Goal: Task Accomplishment & Management: Manage account settings

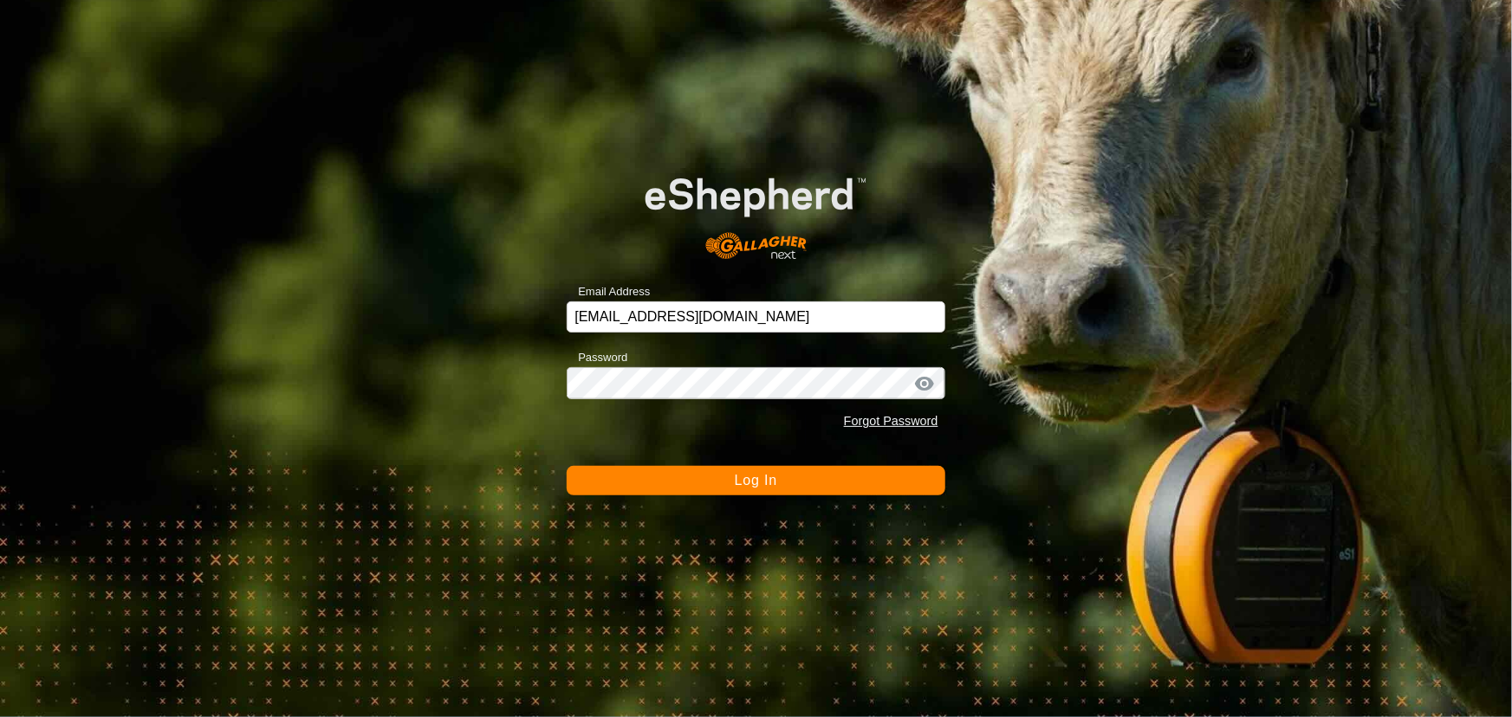
click at [743, 487] on span "Log In" at bounding box center [756, 480] width 42 height 15
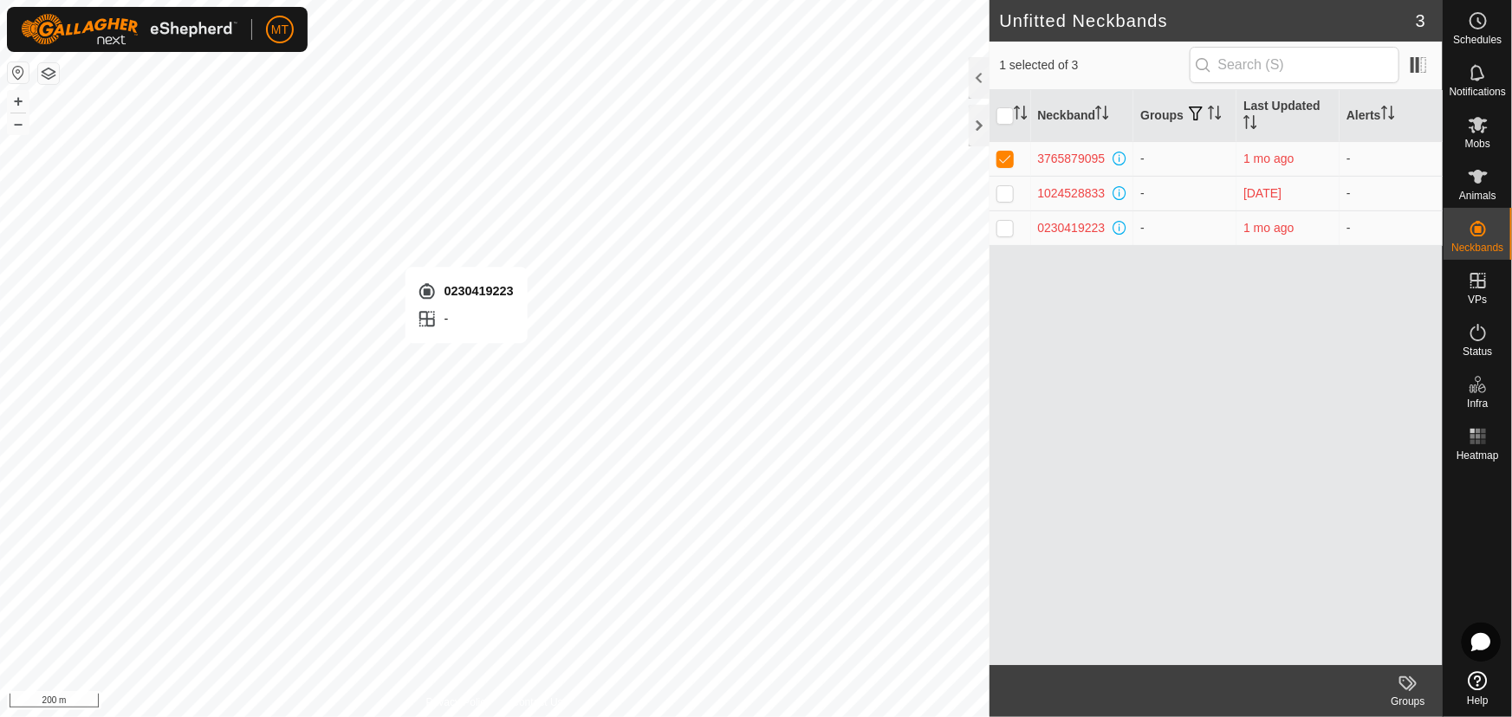
checkbox input "false"
checkbox input "true"
click at [1006, 189] on p-checkbox at bounding box center [1004, 193] width 17 height 14
checkbox input "true"
click at [999, 165] on td at bounding box center [1010, 158] width 42 height 35
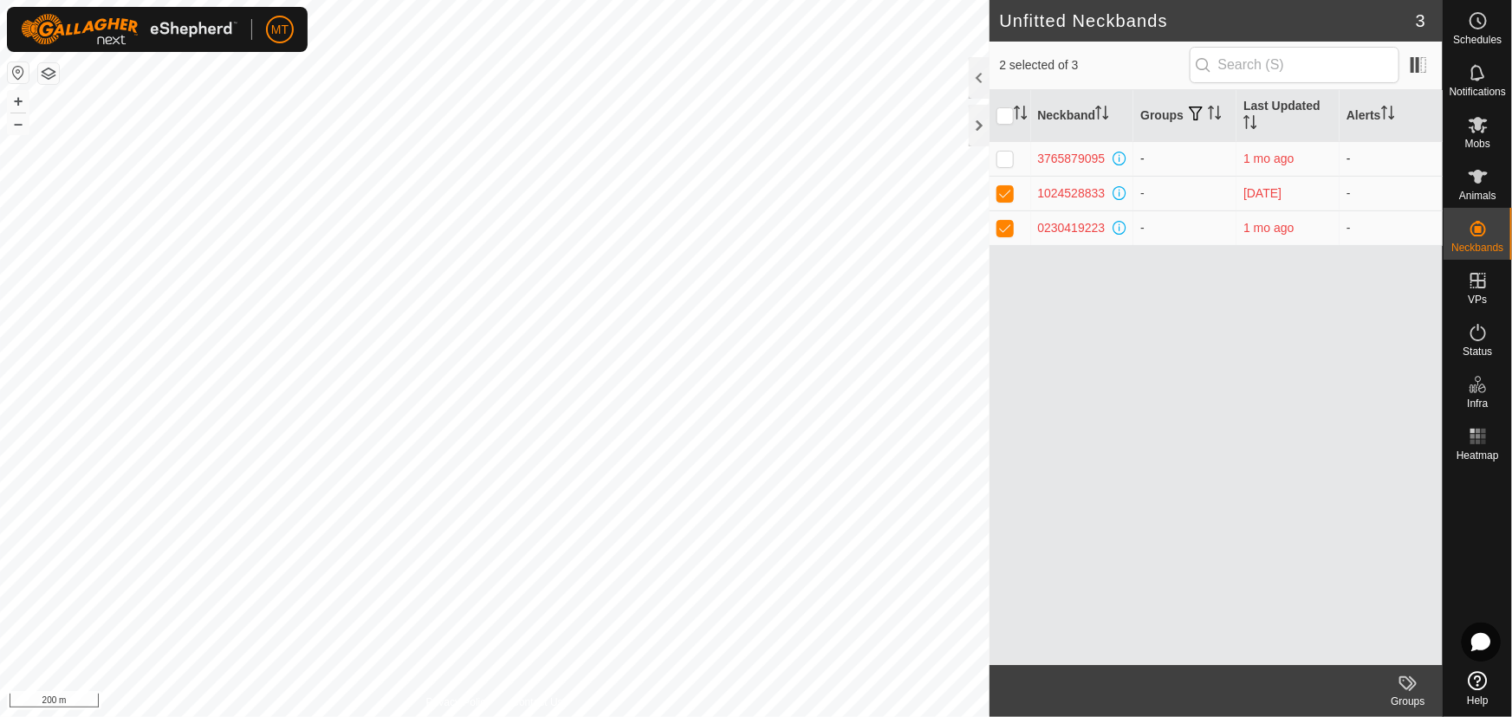
checkbox input "true"
click at [1005, 113] on input "checkbox" at bounding box center [1004, 115] width 17 height 17
checkbox input "false"
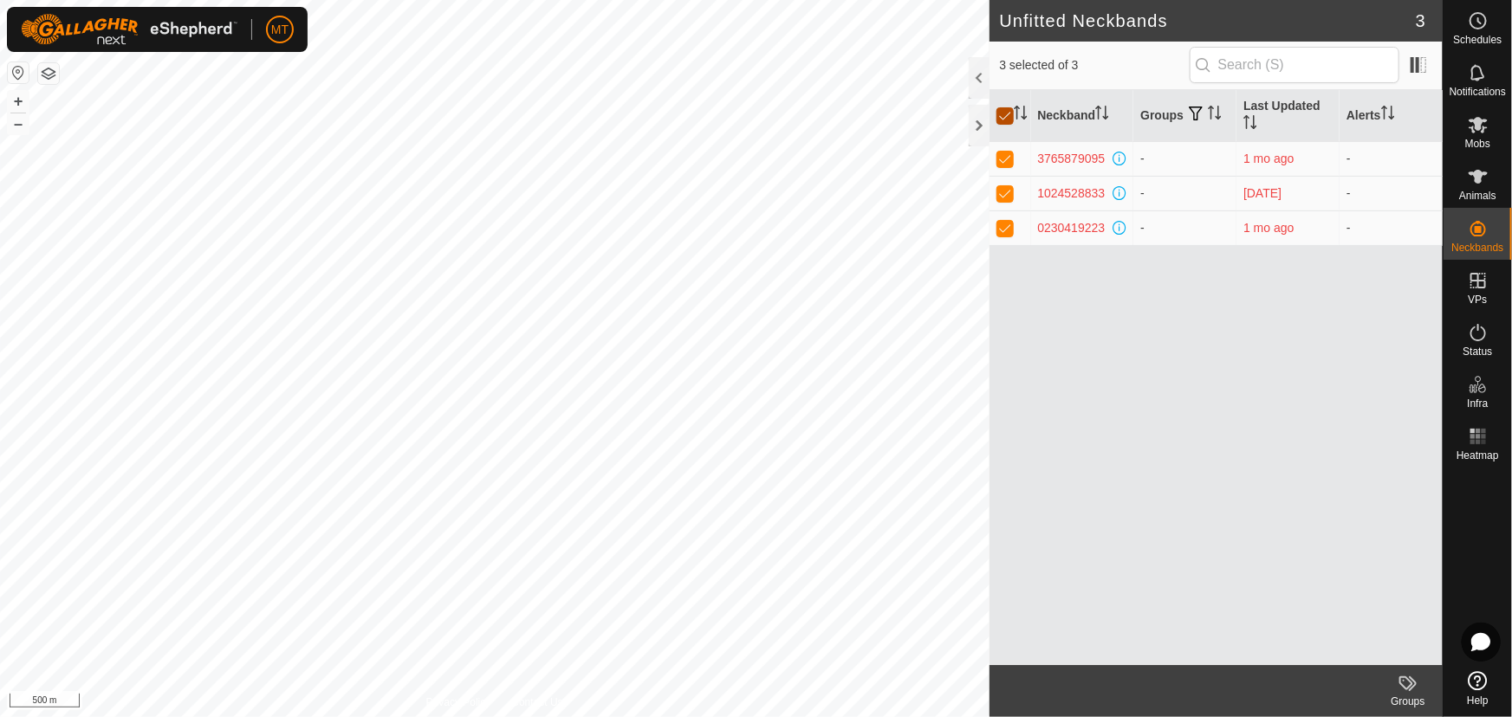
checkbox input "false"
click at [1012, 191] on p-checkbox at bounding box center [1004, 193] width 17 height 14
checkbox input "false"
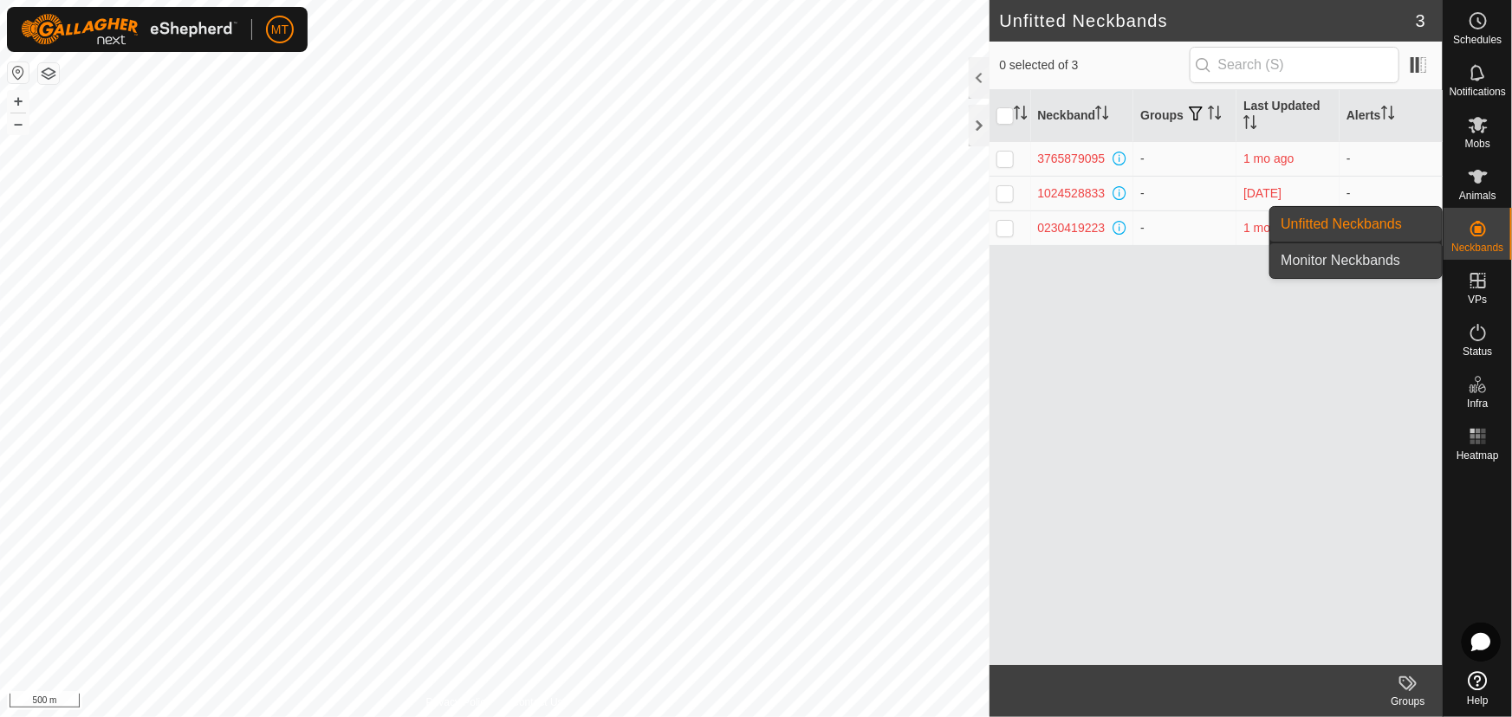
click at [1334, 249] on link "Monitor Neckbands" at bounding box center [1356, 260] width 172 height 35
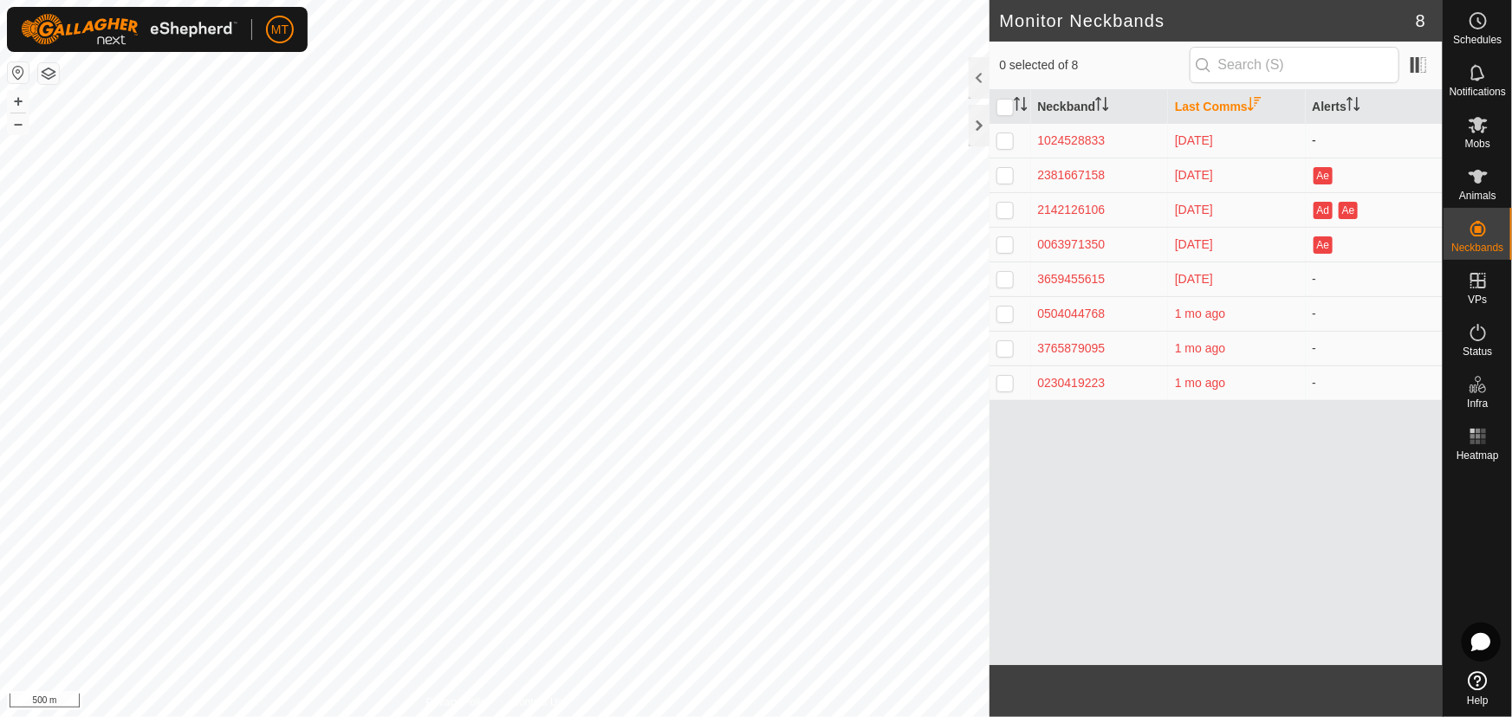
click at [1005, 136] on p-checkbox at bounding box center [1004, 140] width 17 height 14
checkbox input "true"
click at [1009, 168] on p-checkbox at bounding box center [1004, 175] width 17 height 14
checkbox input "true"
click at [1002, 207] on p-checkbox at bounding box center [1004, 210] width 17 height 14
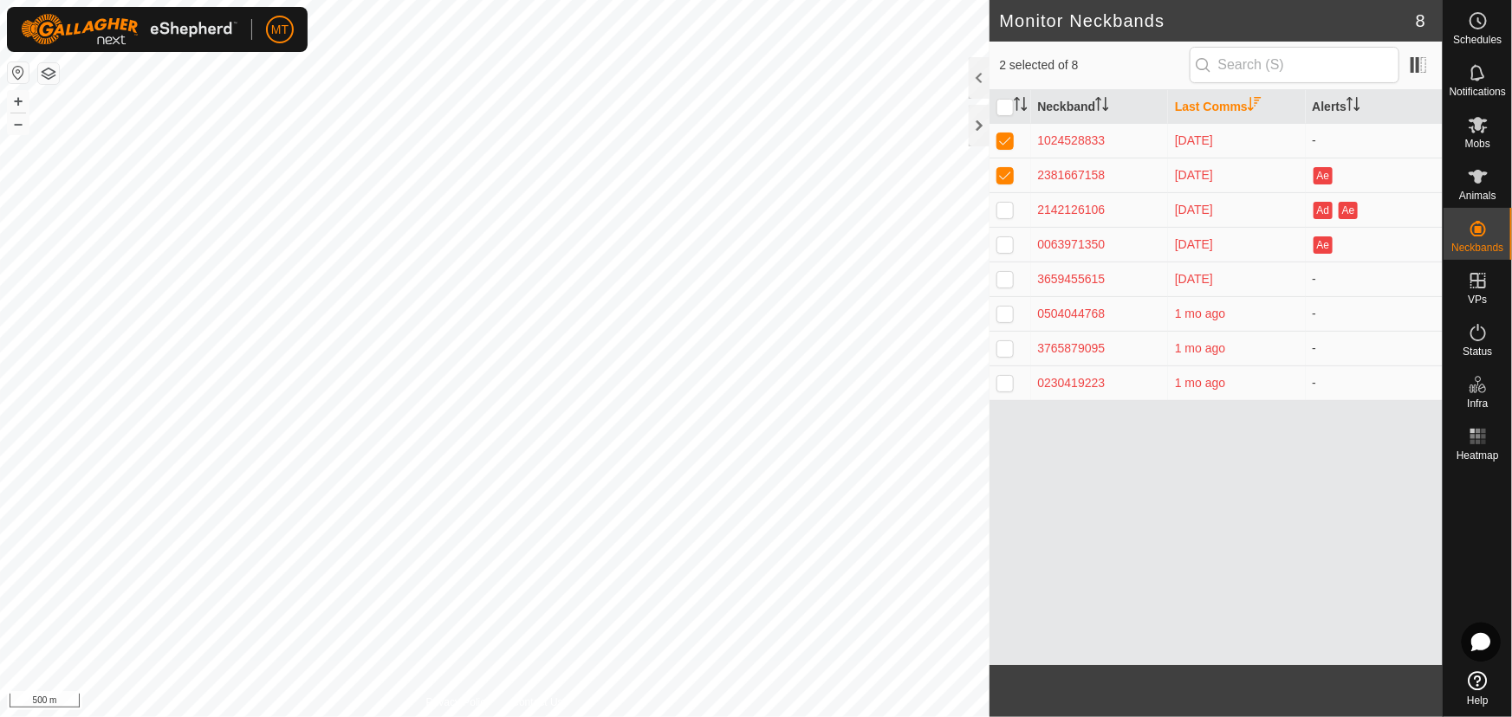
checkbox input "true"
click at [997, 250] on p-checkbox at bounding box center [1004, 244] width 17 height 14
checkbox input "true"
click at [996, 267] on td at bounding box center [1010, 279] width 42 height 35
checkbox input "true"
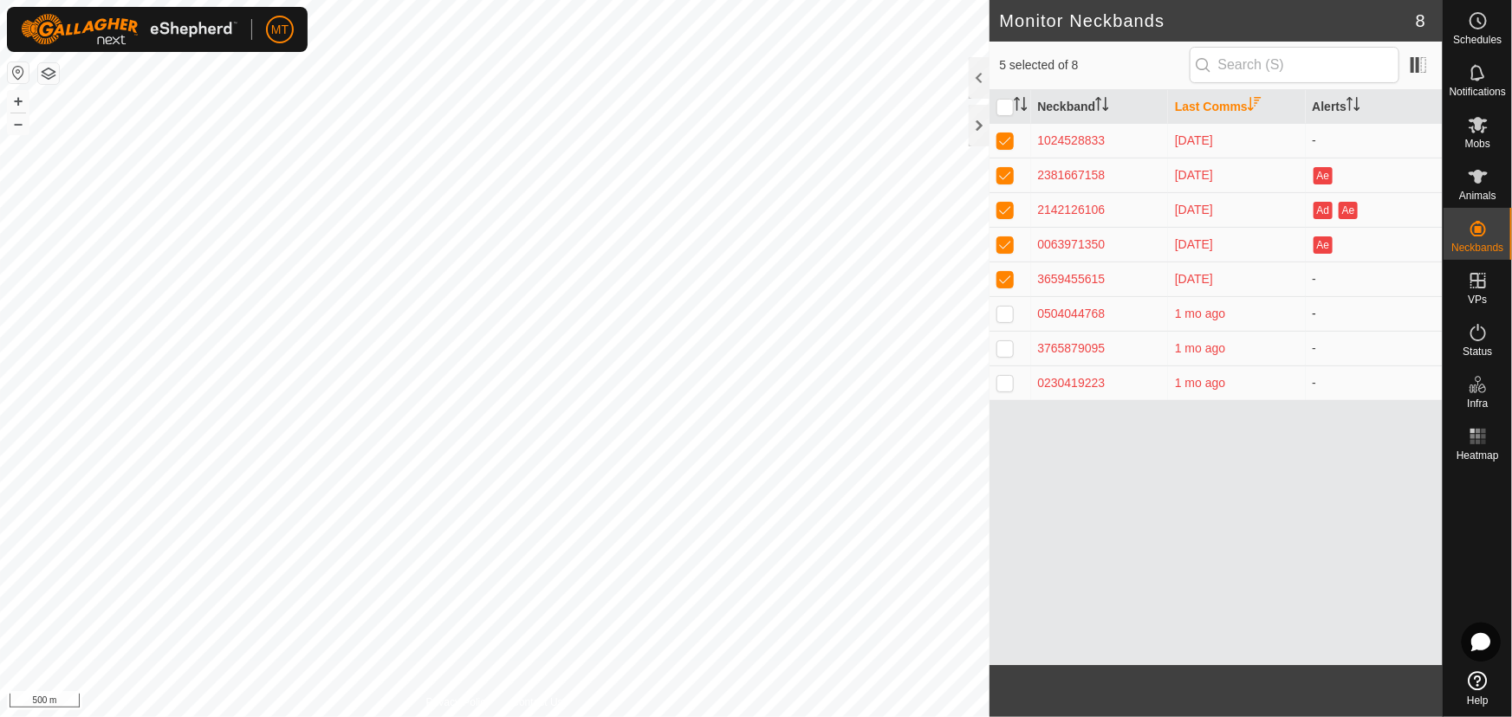
click at [1005, 327] on td at bounding box center [1010, 313] width 42 height 35
checkbox input "true"
click at [1005, 355] on td at bounding box center [1010, 348] width 42 height 35
checkbox input "true"
click at [1005, 385] on p-checkbox at bounding box center [1004, 383] width 17 height 14
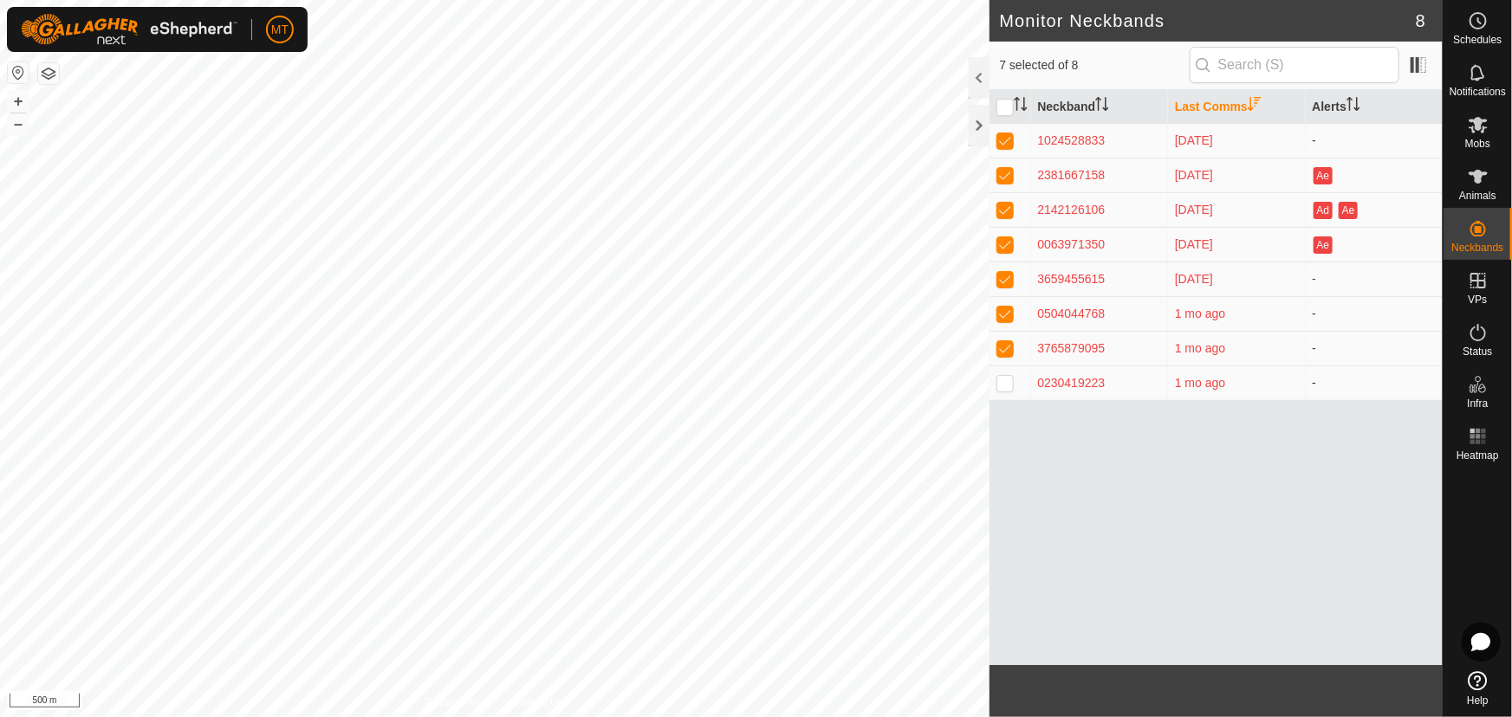
checkbox input "true"
click at [1169, 477] on div "Neckband Last Comms Alerts 1024528833 [DATE] - 2381667158 [DATE] Ae 2142126106 …" at bounding box center [1216, 377] width 454 height 575
click at [1004, 102] on input "checkbox" at bounding box center [1004, 107] width 17 height 17
checkbox input "false"
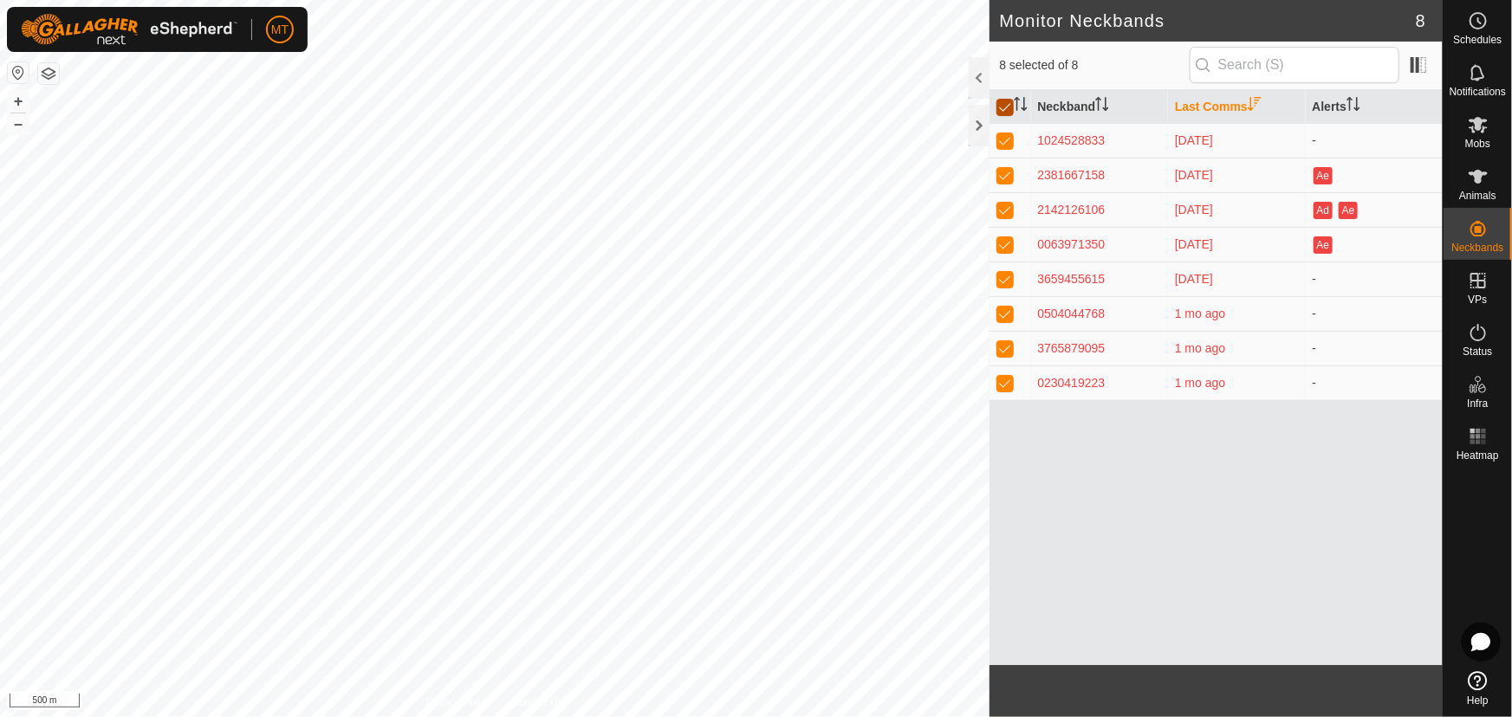
checkbox input "false"
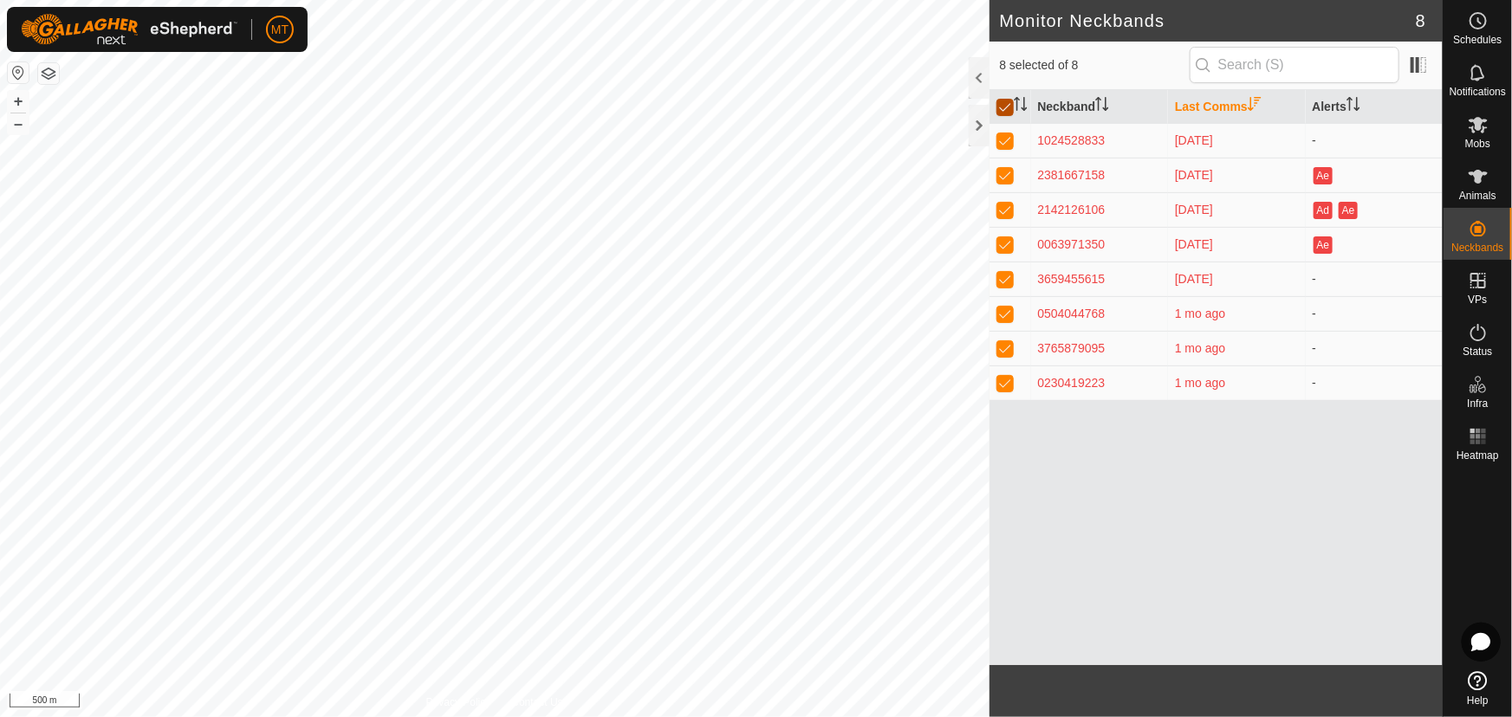
checkbox input "false"
click at [1010, 282] on p-checkbox at bounding box center [1004, 279] width 17 height 14
checkbox input "true"
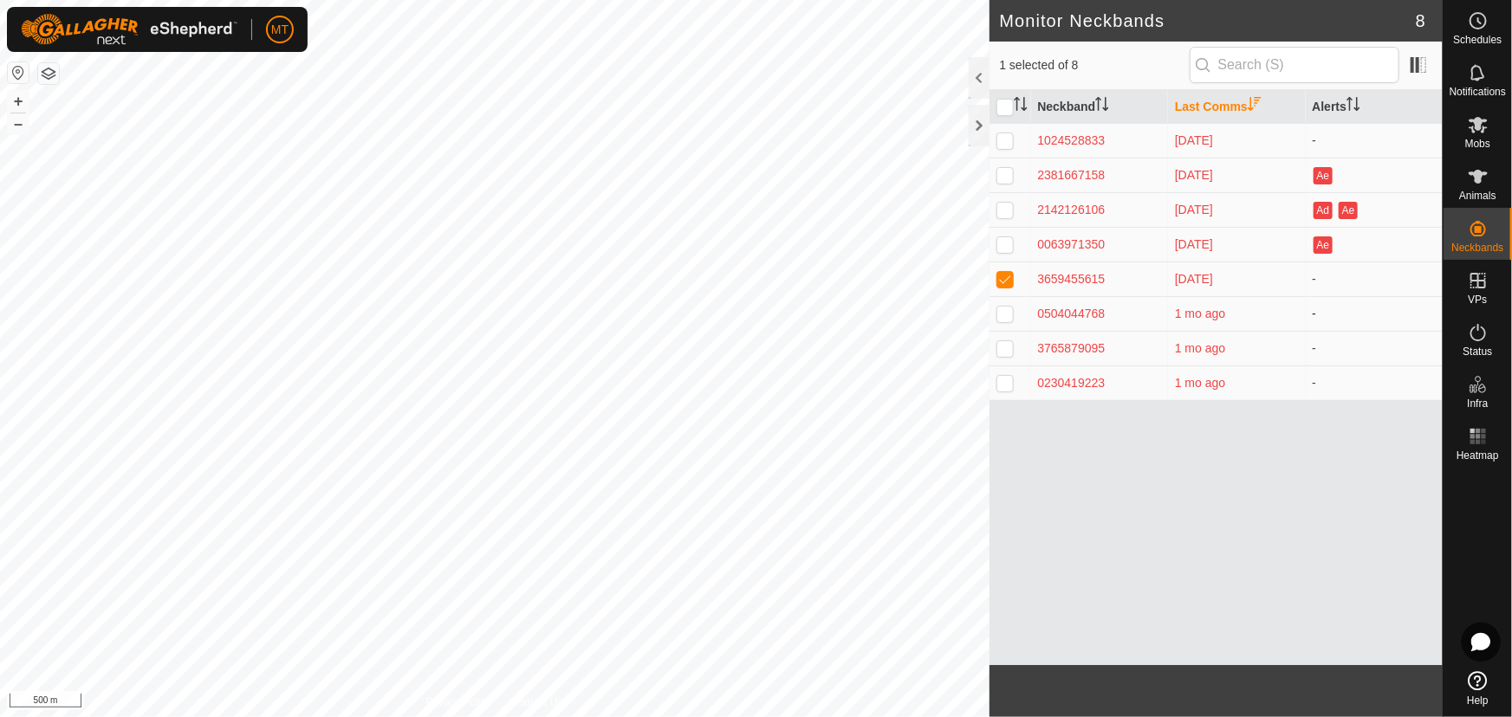
click at [1005, 314] on p-checkbox at bounding box center [1004, 314] width 17 height 14
checkbox input "true"
click at [1005, 343] on p-checkbox at bounding box center [1004, 348] width 17 height 14
checkbox input "true"
click at [1001, 381] on p-checkbox at bounding box center [1004, 383] width 17 height 14
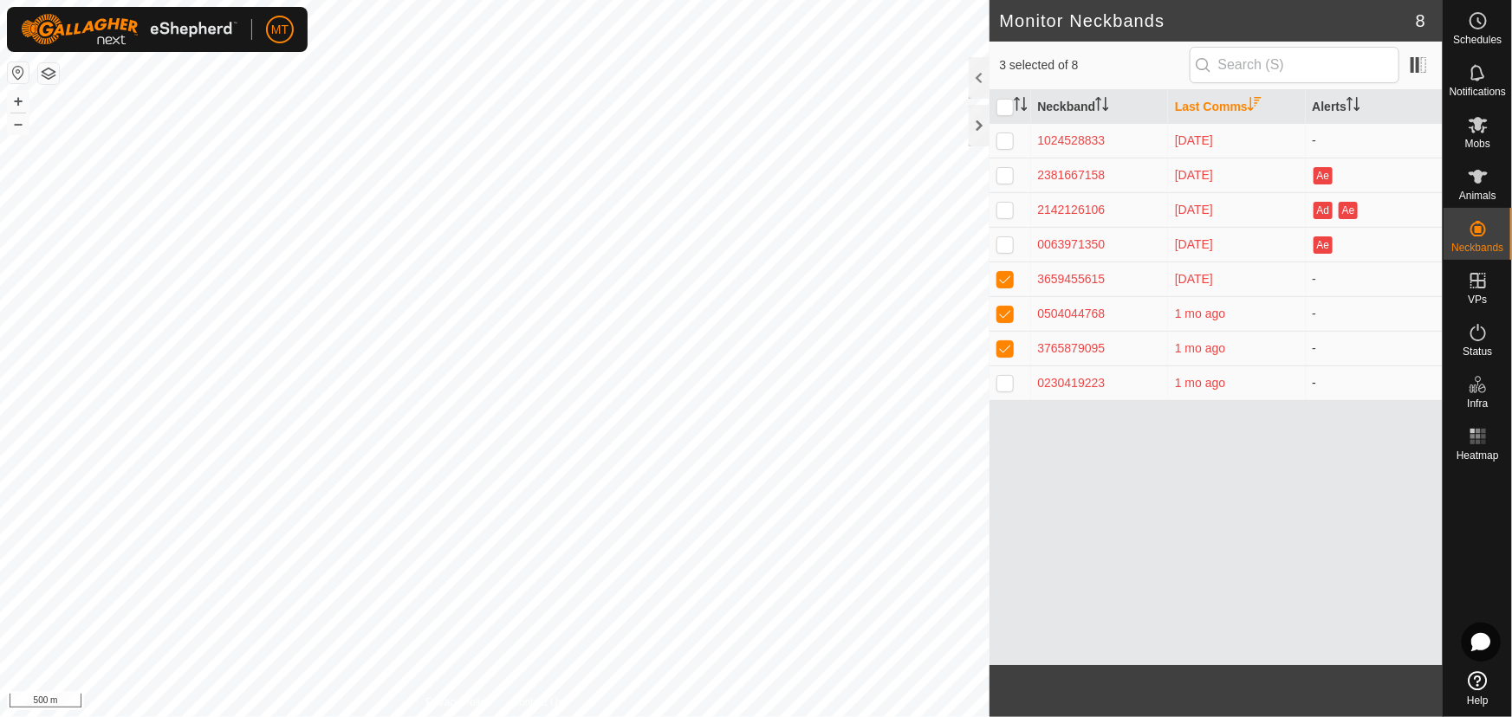
checkbox input "true"
click at [1008, 103] on input "checkbox" at bounding box center [1004, 107] width 17 height 17
checkbox input "true"
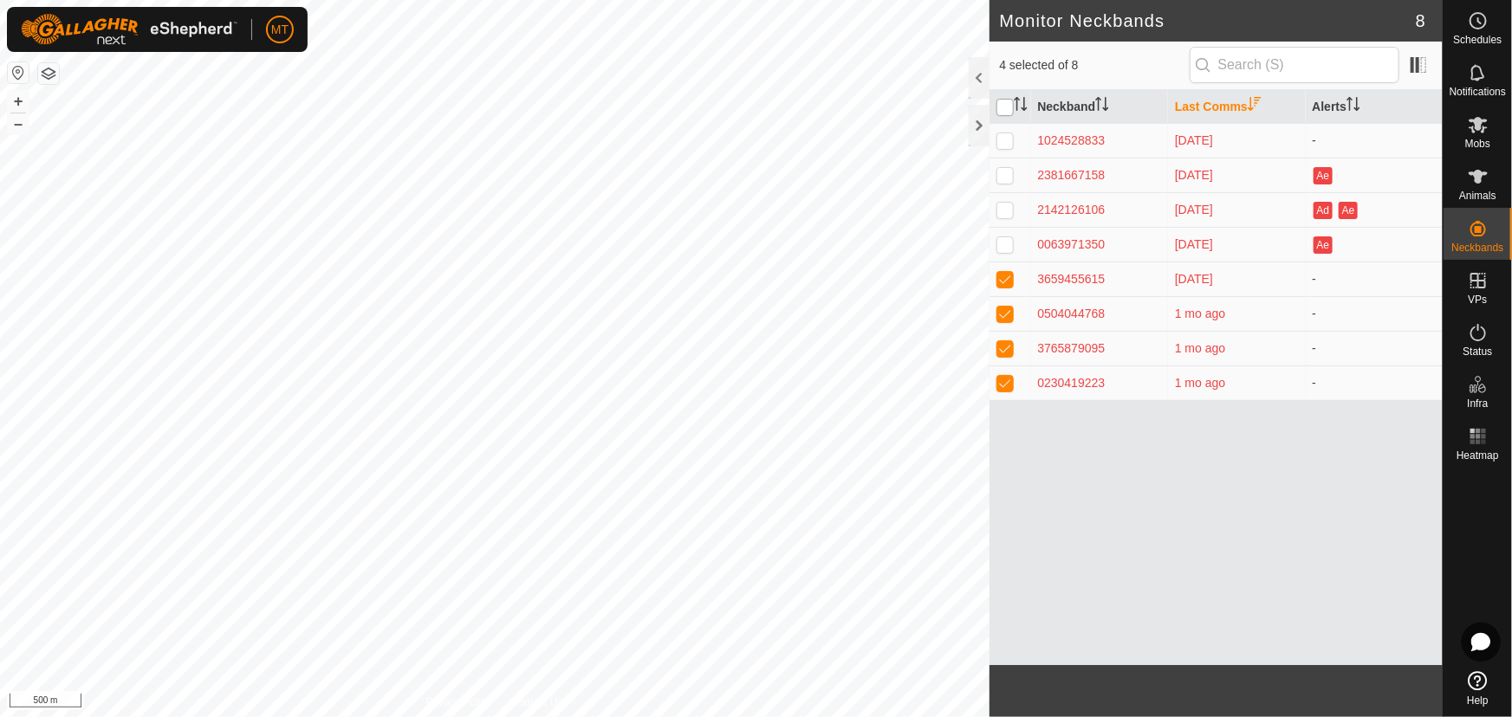
checkbox input "true"
click at [1008, 103] on input "checkbox" at bounding box center [1004, 107] width 17 height 17
checkbox input "false"
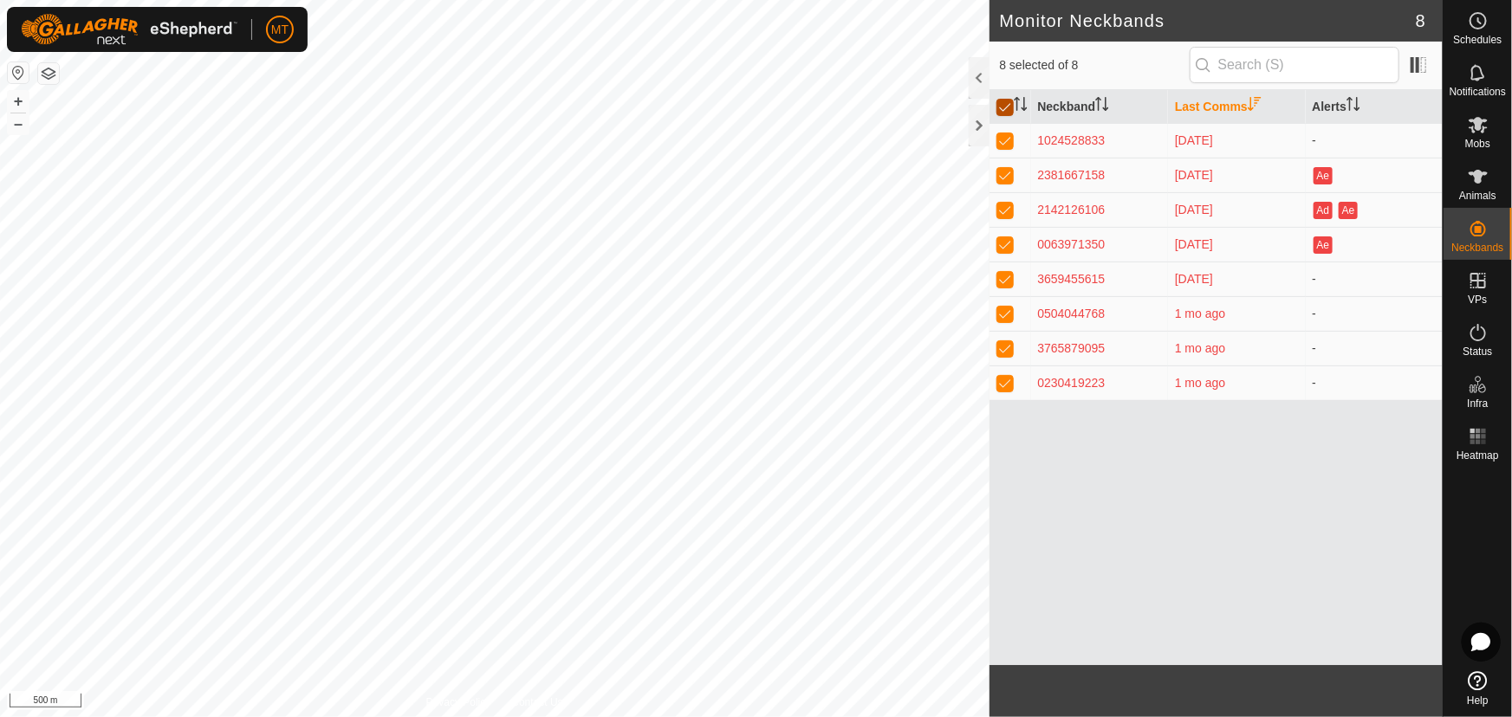
checkbox input "false"
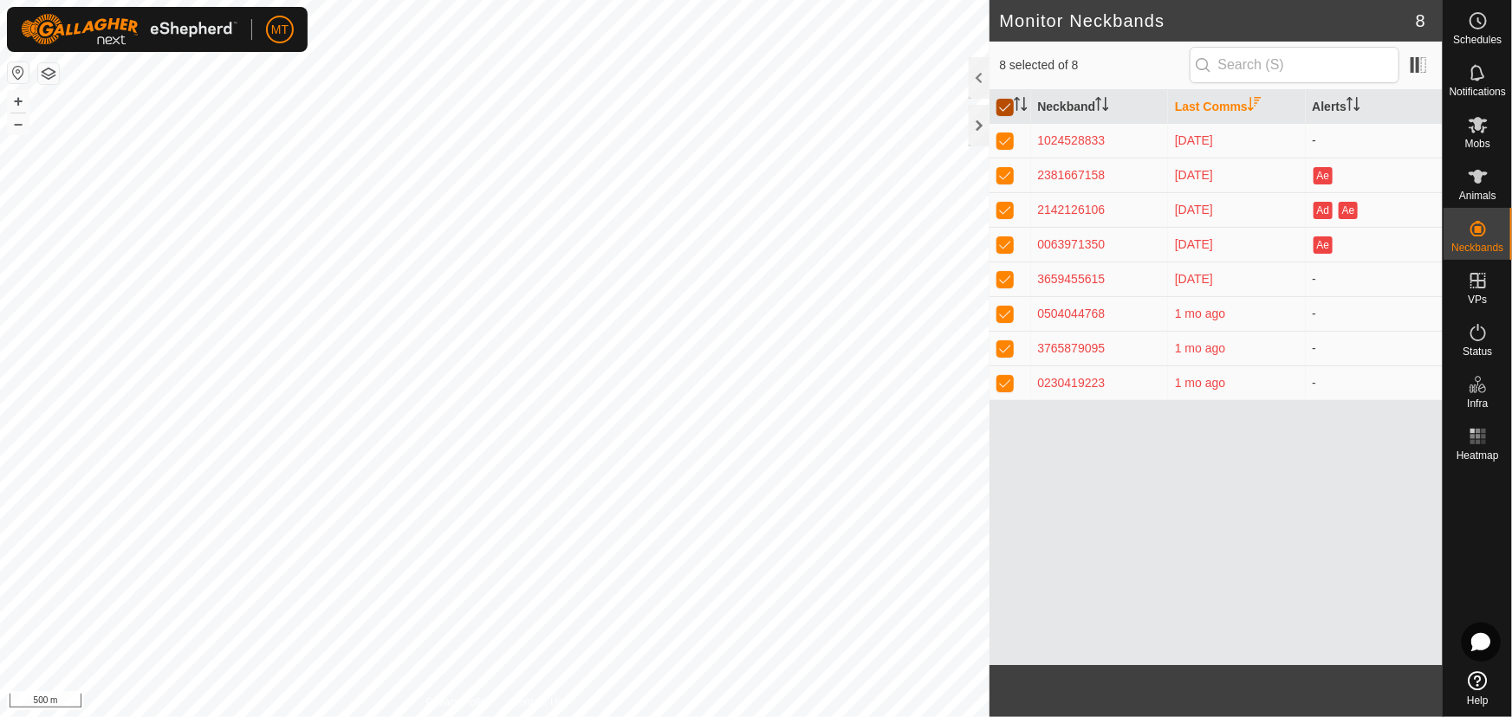
checkbox input "false"
click at [1006, 140] on p-checkbox at bounding box center [1004, 140] width 17 height 14
checkbox input "true"
click at [1002, 176] on p-checkbox at bounding box center [1004, 175] width 17 height 14
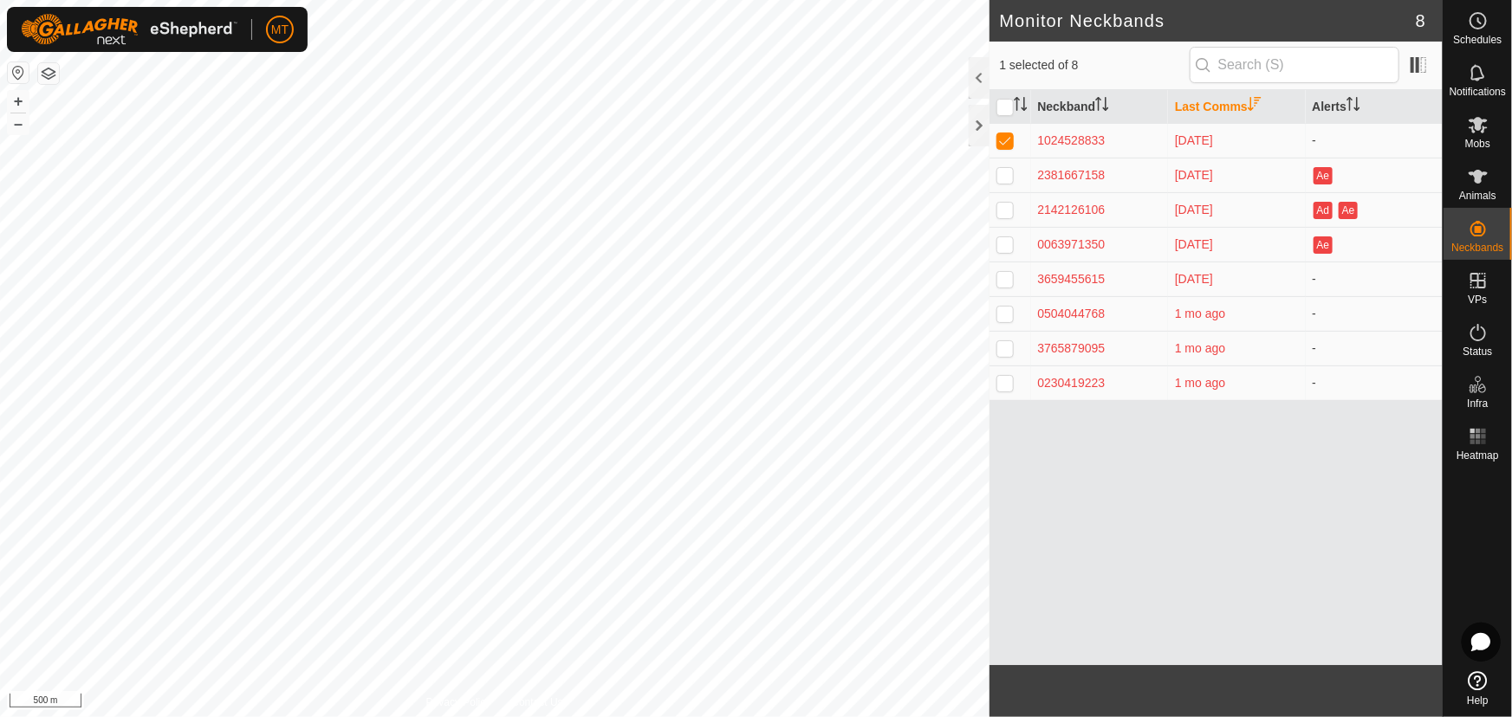
checkbox input "true"
click at [1007, 213] on p-checkbox at bounding box center [1004, 210] width 17 height 14
checkbox input "true"
click at [1008, 247] on p-checkbox at bounding box center [1004, 244] width 17 height 14
checkbox input "true"
